Goal: Navigation & Orientation: Find specific page/section

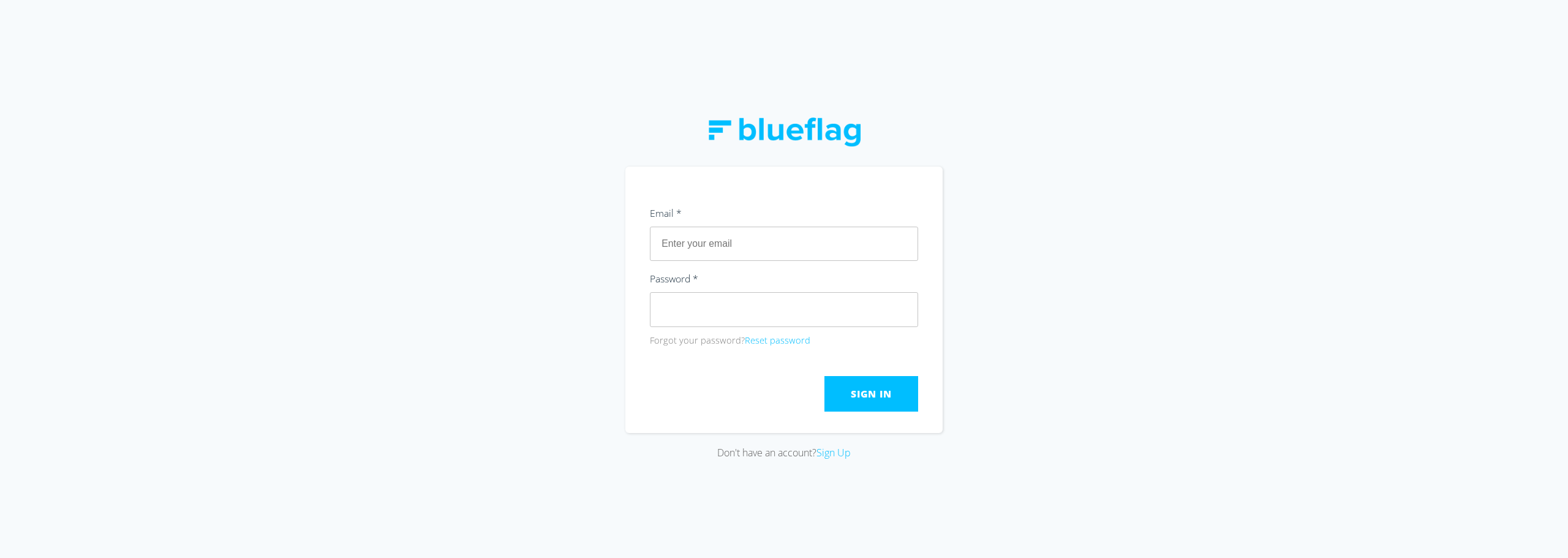
click at [1017, 241] on div "Don't have an account? Sign Up" at bounding box center [784, 279] width 1568 height 558
click at [753, 234] on input "text" at bounding box center [783, 244] width 269 height 34
type input "[EMAIL_ADDRESS][DOMAIN_NAME]"
click at [833, 395] on button "Sign In" at bounding box center [870, 393] width 94 height 35
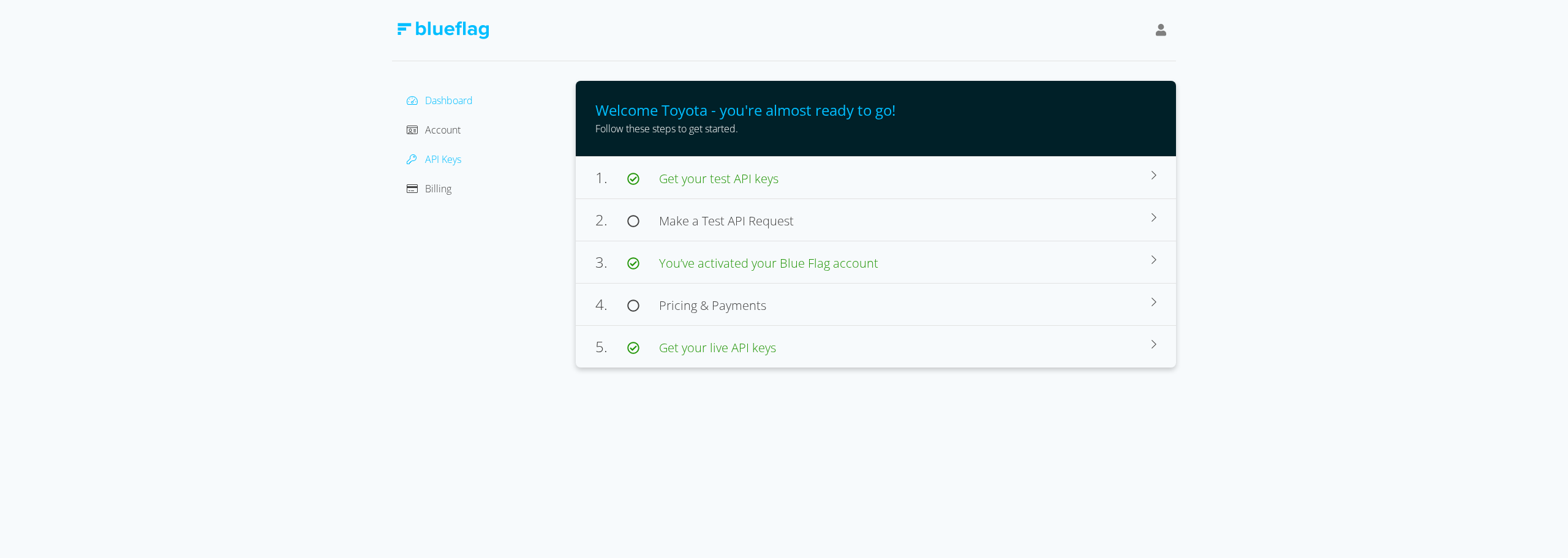
click at [423, 159] on div at bounding box center [415, 158] width 18 height 14
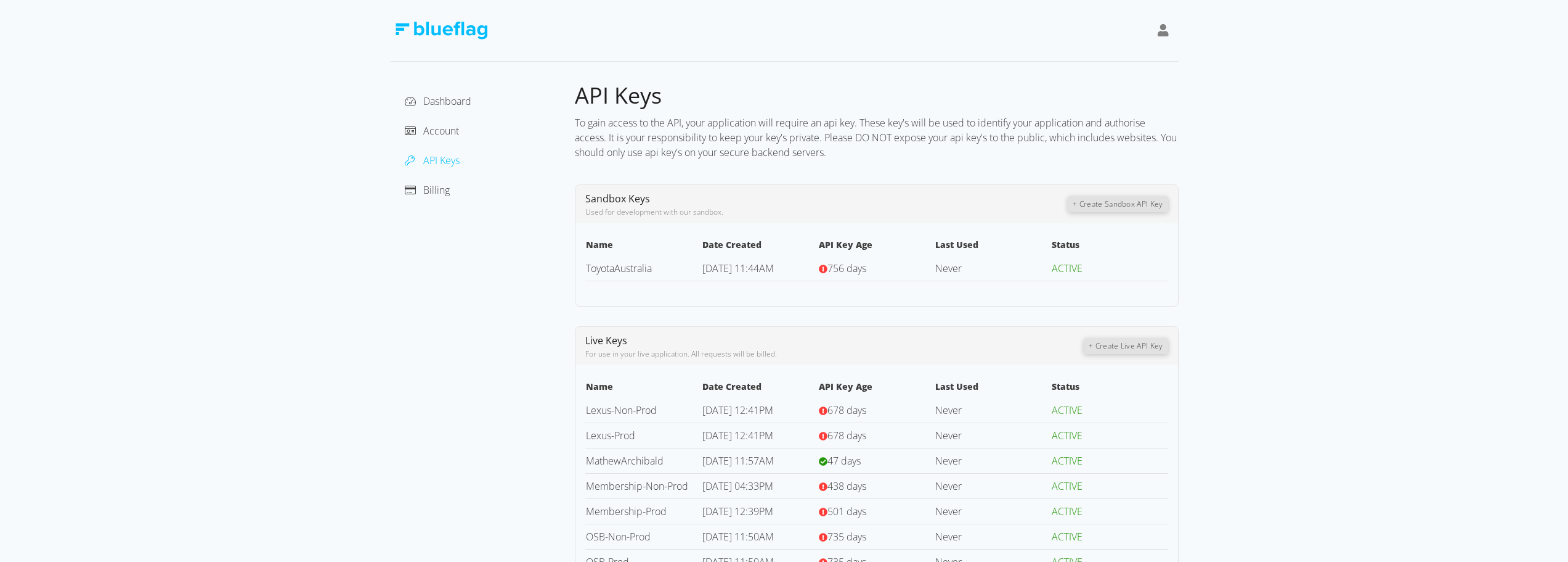
click at [1165, 29] on icon at bounding box center [1163, 30] width 11 height 12
click at [496, 180] on div "Dashboard Account API Keys Billing" at bounding box center [482, 145] width 165 height 109
click at [449, 134] on span "Account" at bounding box center [440, 131] width 35 height 13
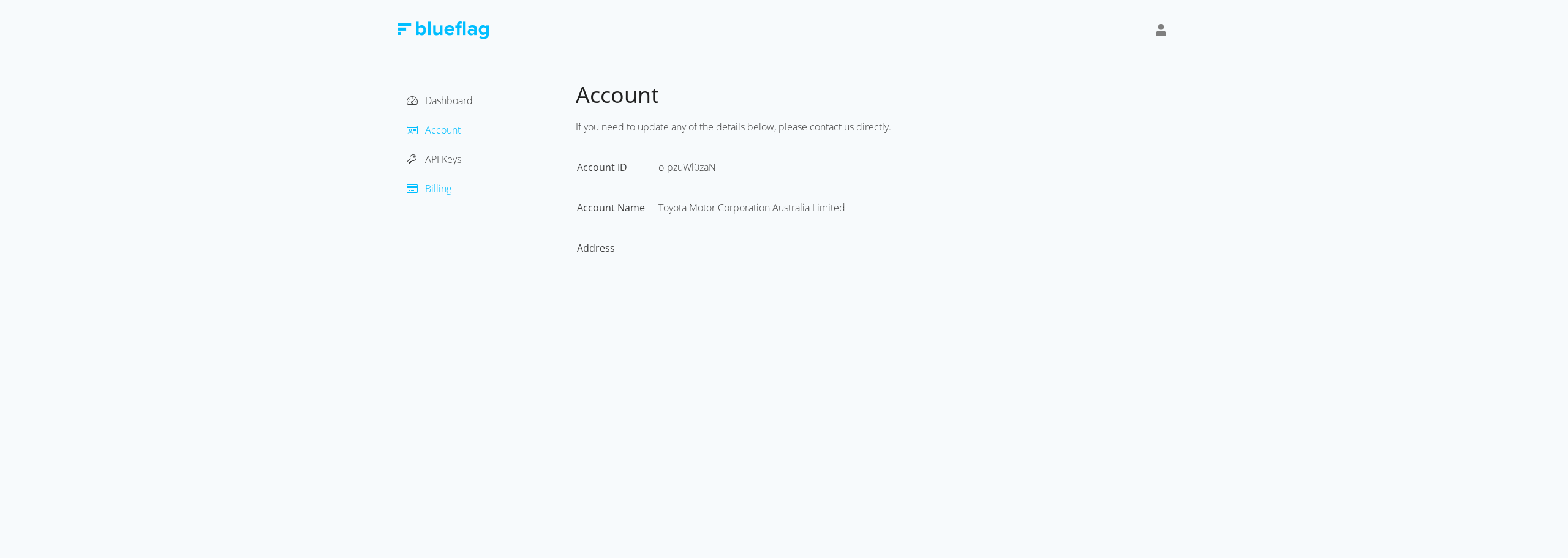
click at [443, 189] on span "Billing" at bounding box center [439, 189] width 27 height 13
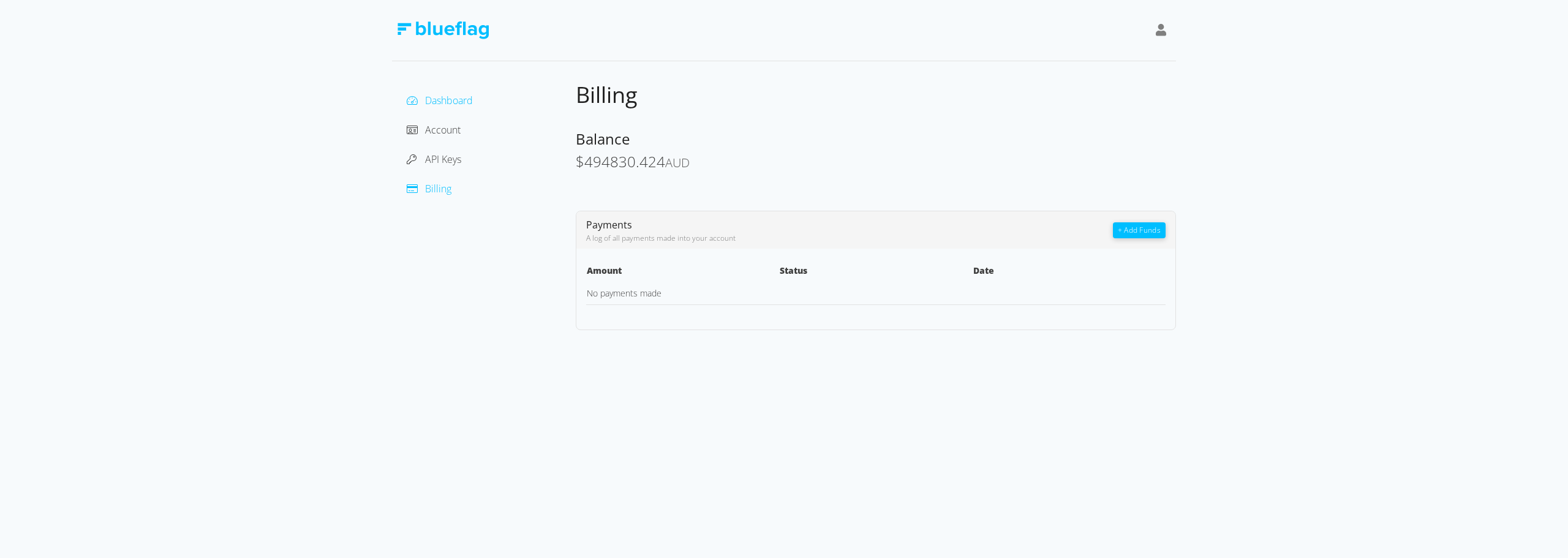
click at [441, 100] on span "Dashboard" at bounding box center [449, 101] width 47 height 13
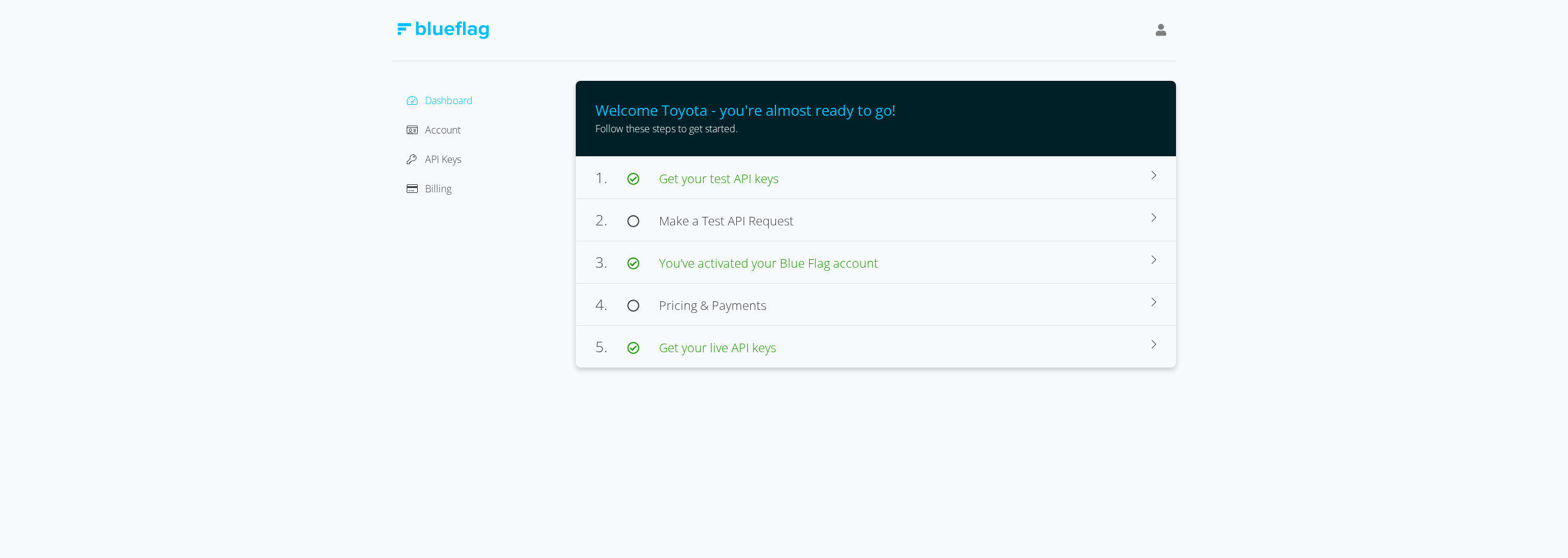
click at [1167, 33] on div at bounding box center [1161, 30] width 21 height 28
click at [1076, 60] on div "Toyota" at bounding box center [1105, 61] width 103 height 14
click at [1076, 61] on div "Toyota" at bounding box center [1105, 61] width 103 height 14
click at [406, 30] on img at bounding box center [442, 30] width 92 height 18
click at [403, 28] on img at bounding box center [442, 30] width 92 height 18
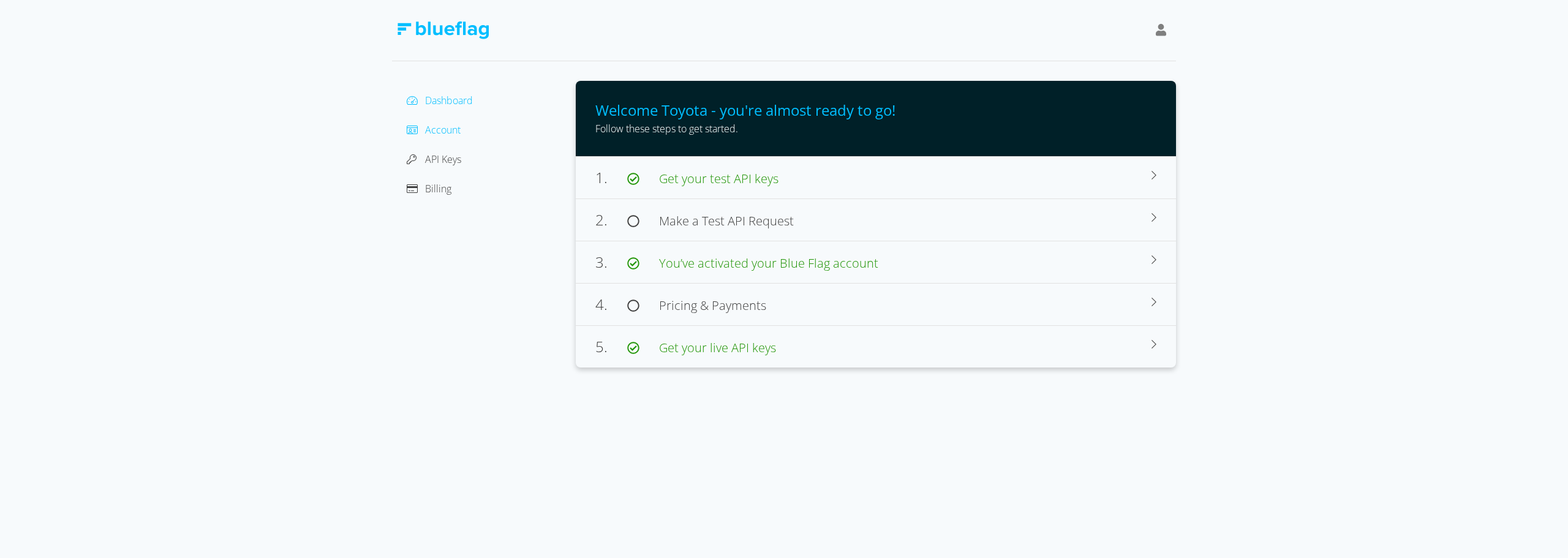
click at [431, 134] on span "Account" at bounding box center [442, 130] width 35 height 13
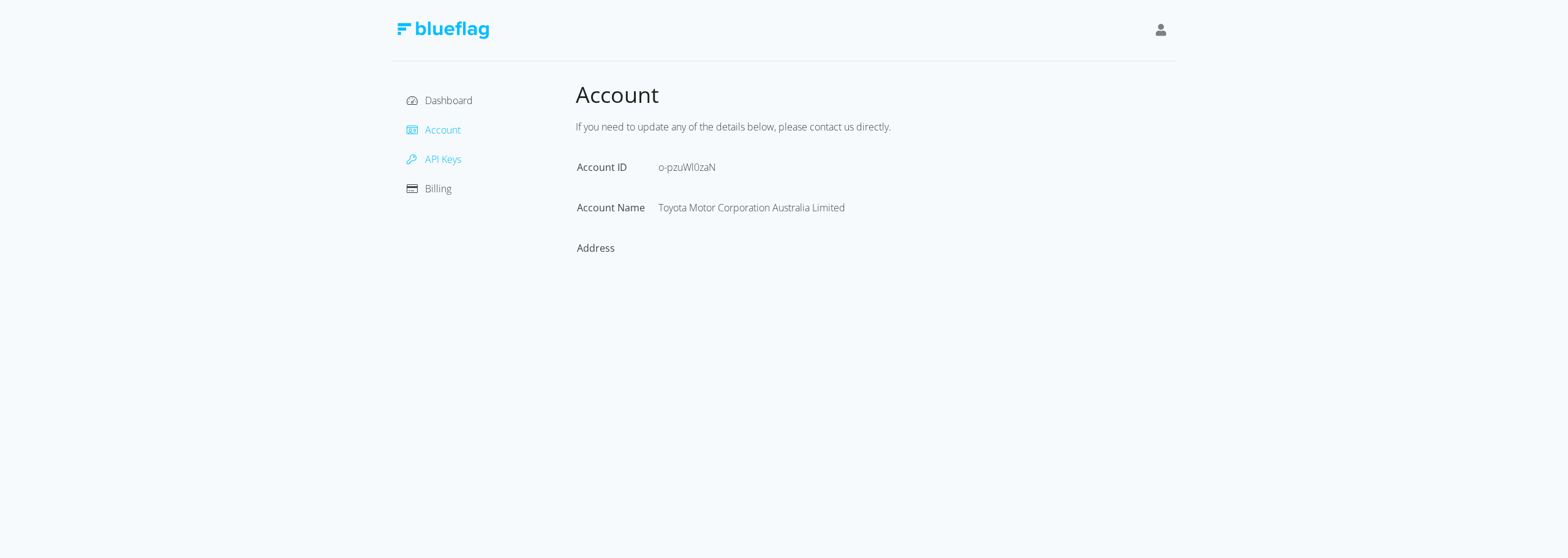
click at [429, 163] on span "API Keys" at bounding box center [443, 159] width 36 height 13
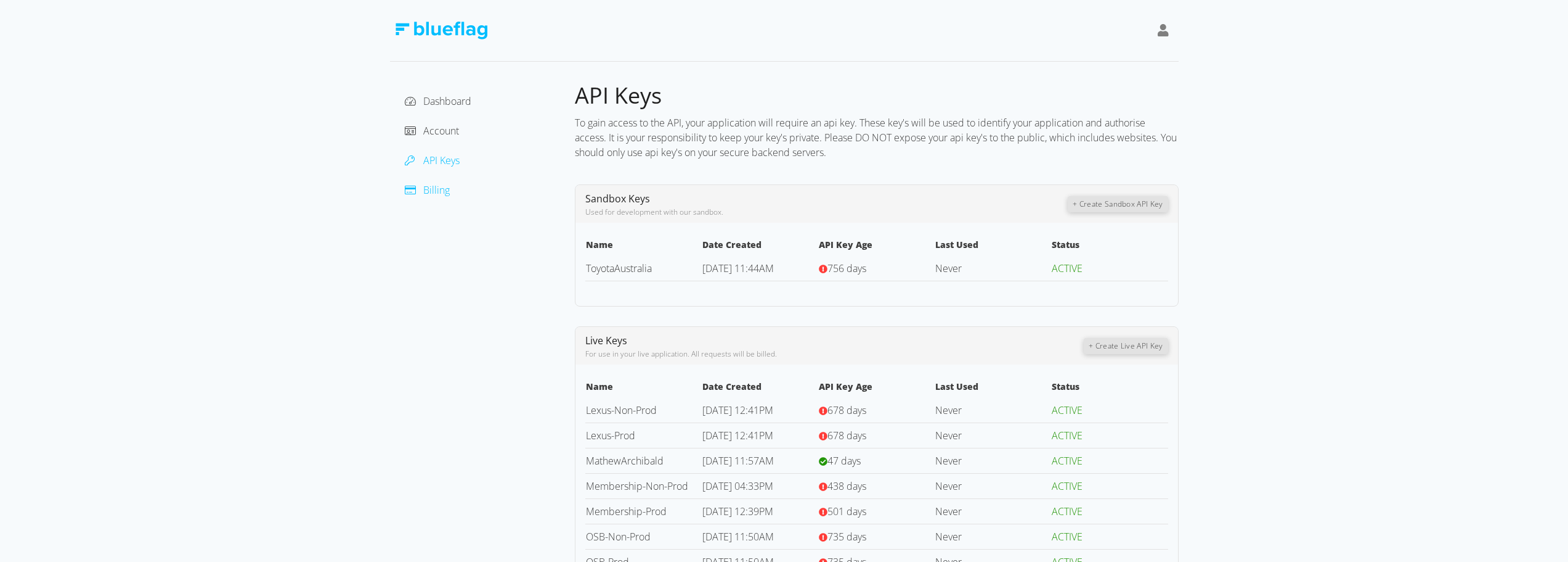
click at [432, 190] on span "Billing" at bounding box center [436, 190] width 27 height 13
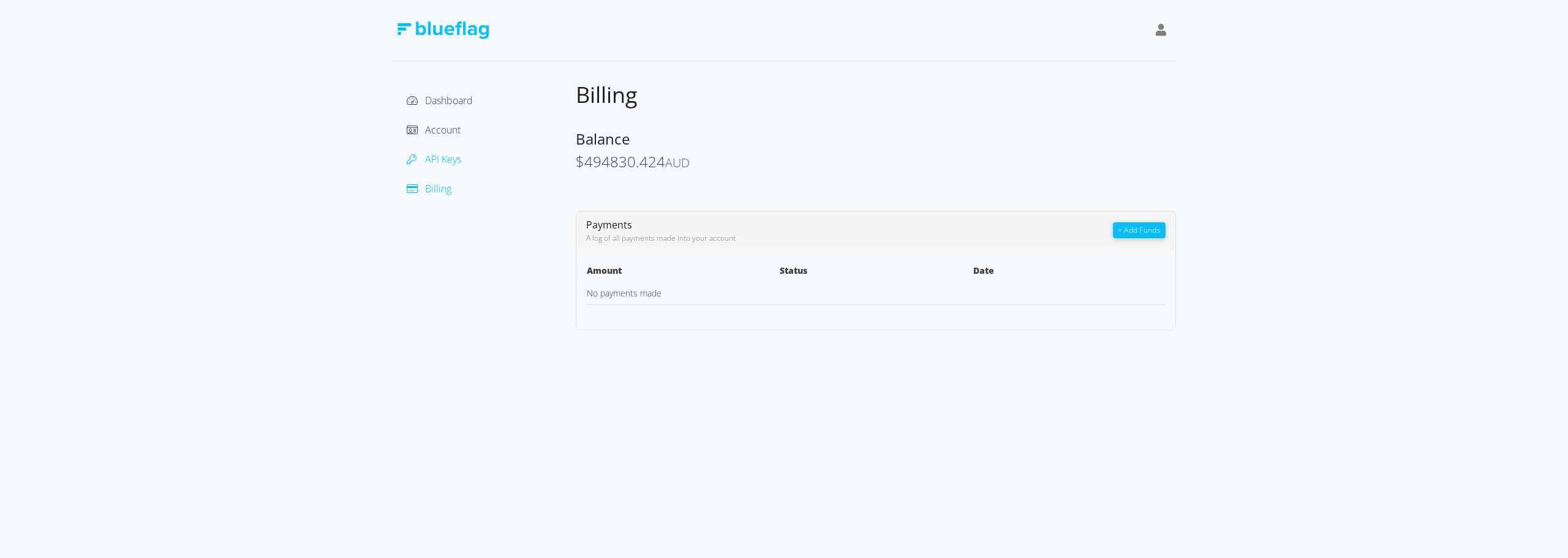
drag, startPoint x: 431, startPoint y: 159, endPoint x: 432, endPoint y: 153, distance: 6.1
click at [431, 158] on span "API Keys" at bounding box center [443, 159] width 36 height 13
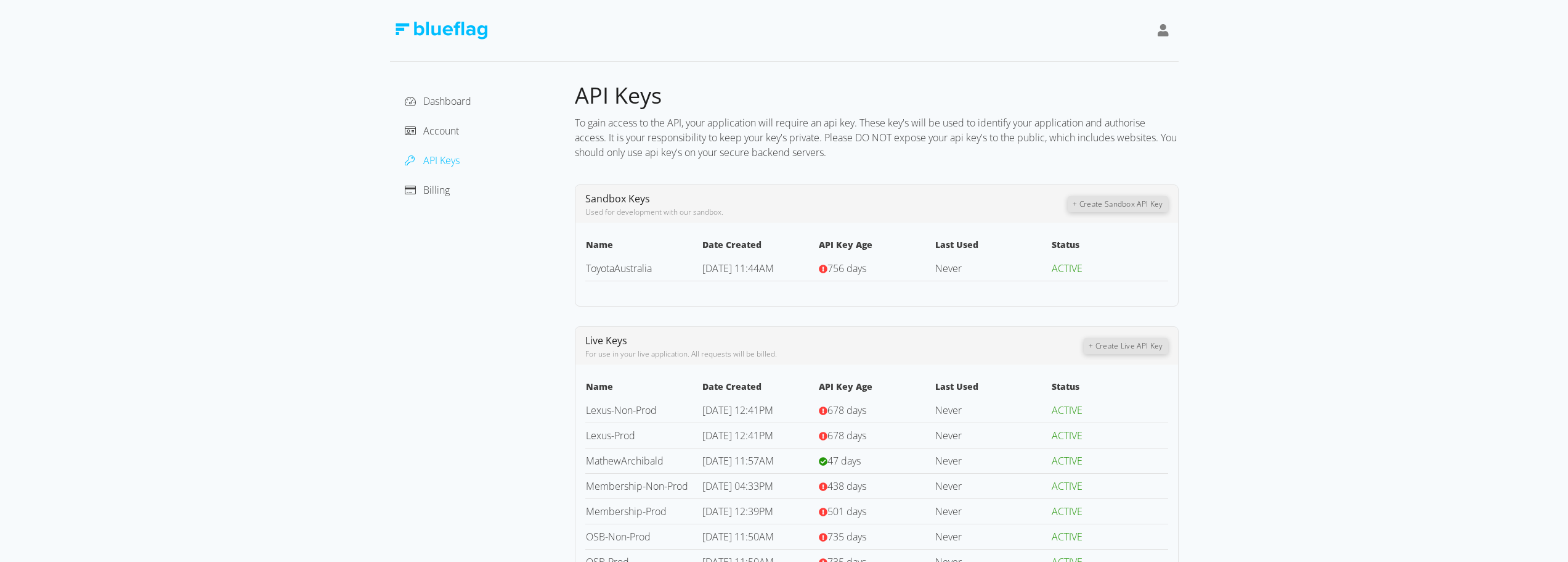
click at [1163, 32] on icon at bounding box center [1163, 30] width 11 height 12
click at [1315, 117] on div "Dashboard Account API Keys Billing API Keys To gain access to the API, your app…" at bounding box center [784, 325] width 1568 height 651
click at [440, 191] on span "Billing" at bounding box center [436, 190] width 27 height 13
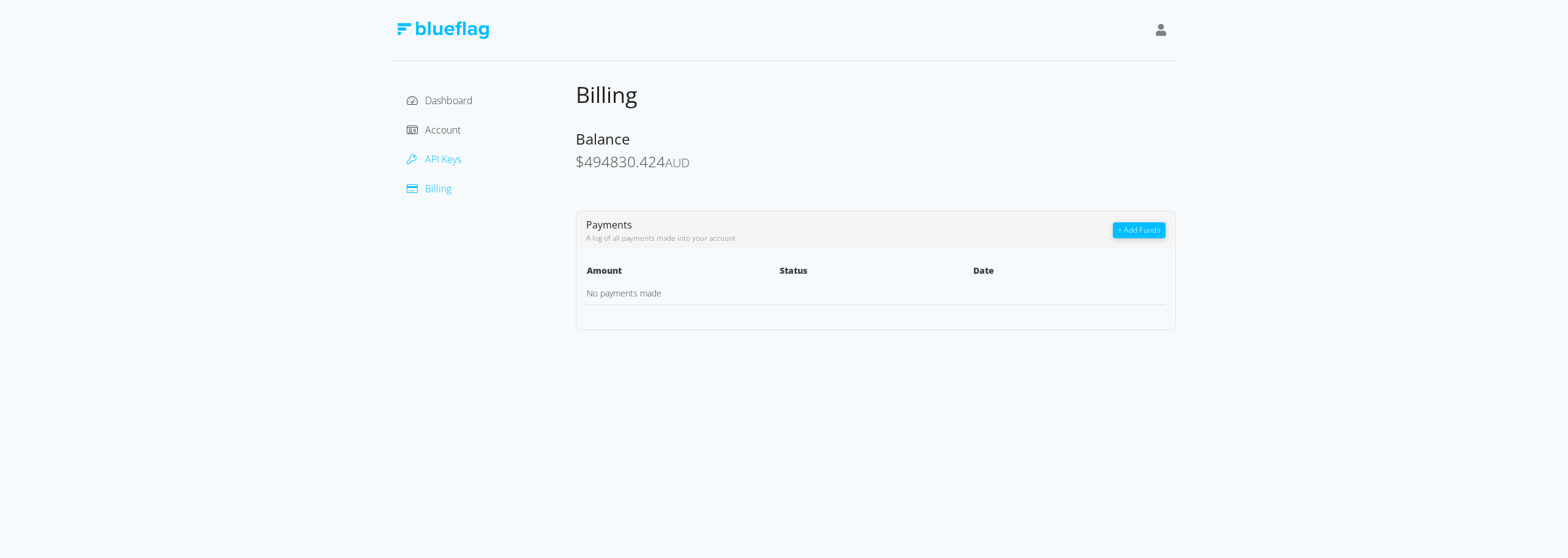
click at [439, 162] on span "API Keys" at bounding box center [443, 159] width 36 height 13
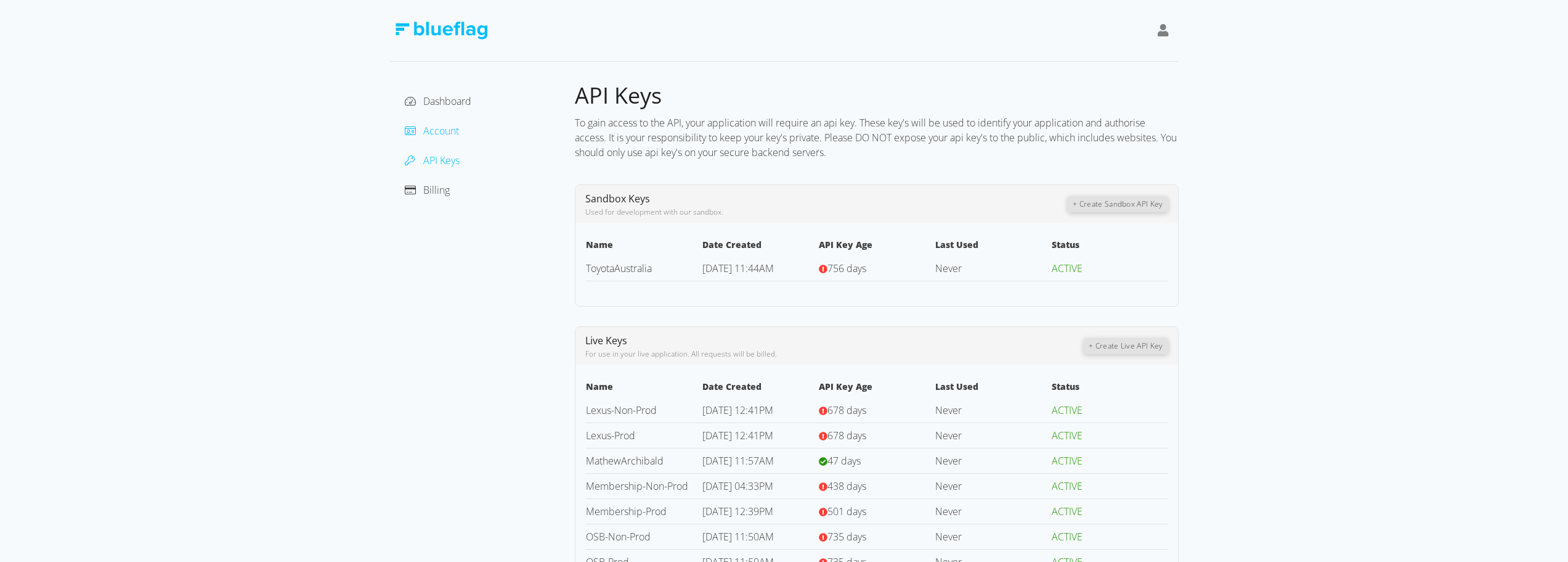
click at [445, 135] on span "Account" at bounding box center [440, 131] width 35 height 13
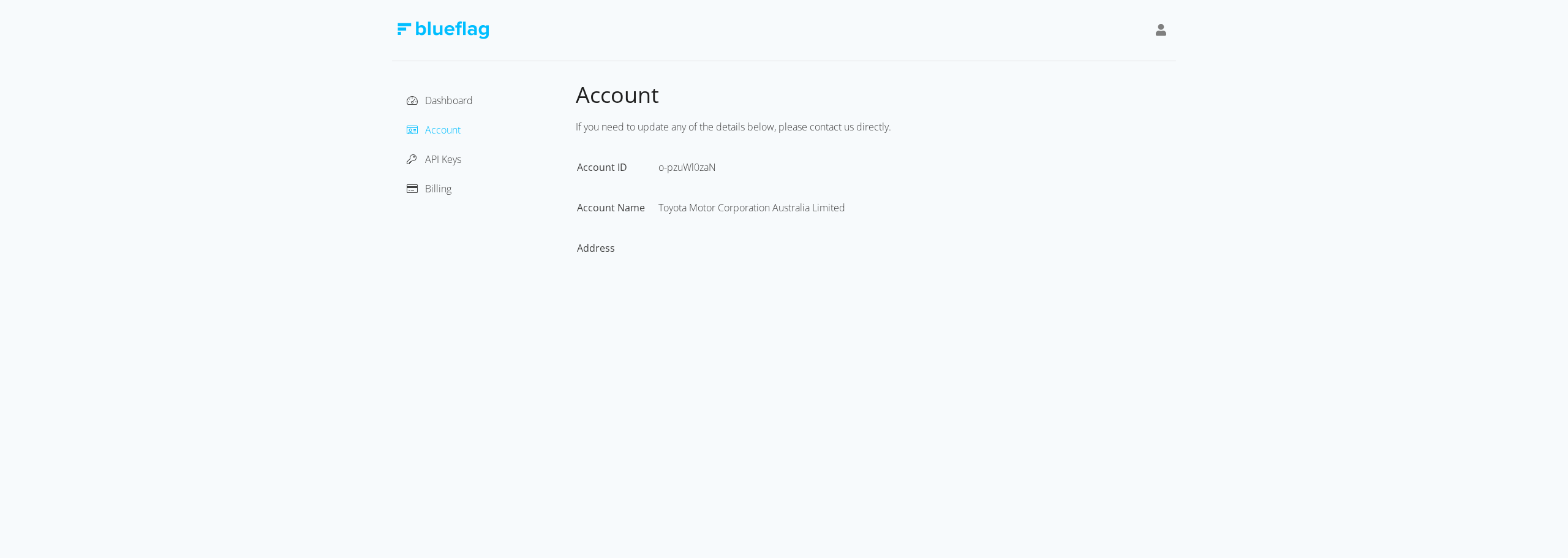
click at [440, 107] on div "Dashboard" at bounding box center [483, 100] width 164 height 20
click at [440, 102] on span "Dashboard" at bounding box center [449, 101] width 47 height 13
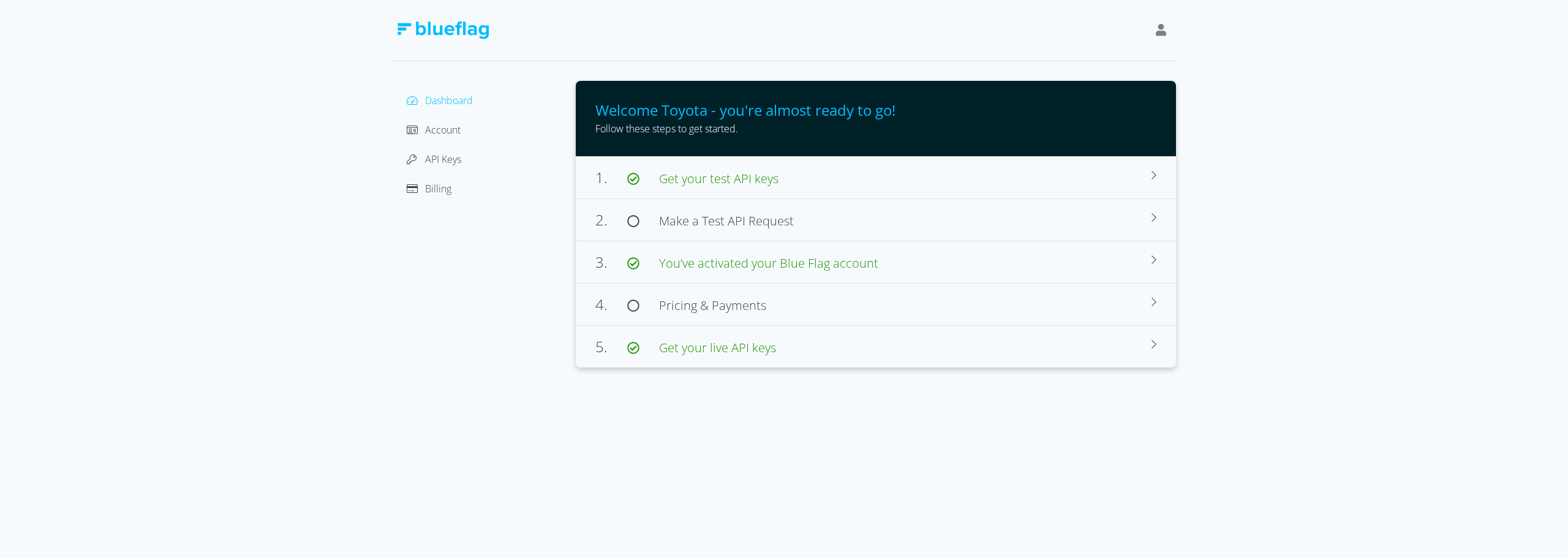
click at [1164, 31] on icon at bounding box center [1161, 29] width 11 height 12
click at [1327, 115] on div "Dashboard Account API Keys Billing Welcome Toyota - you're almost ready to go! …" at bounding box center [784, 183] width 1568 height 367
